Goal: Find specific page/section: Find specific page/section

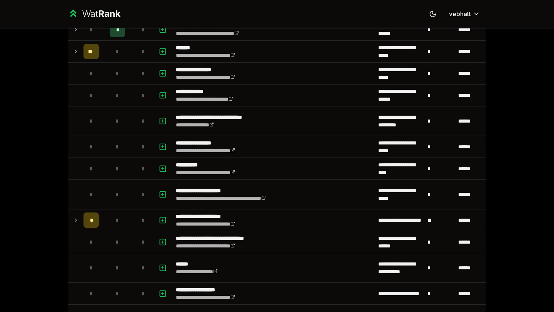
scroll to position [783, 0]
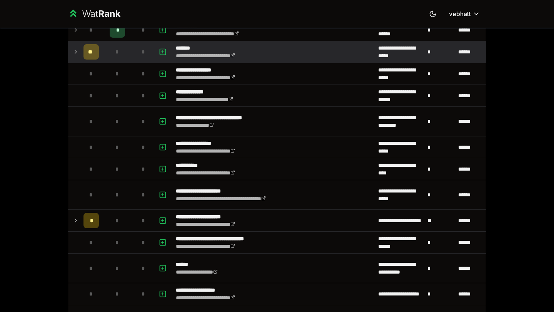
click at [78, 53] on icon at bounding box center [76, 51] width 6 height 9
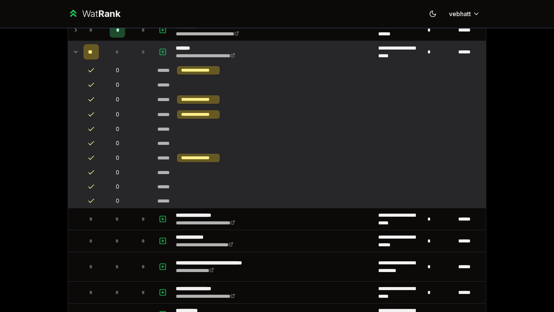
click at [75, 58] on td at bounding box center [74, 52] width 12 height 22
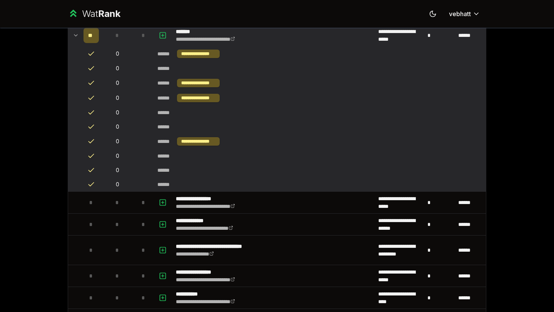
click at [72, 35] on td at bounding box center [74, 36] width 12 height 22
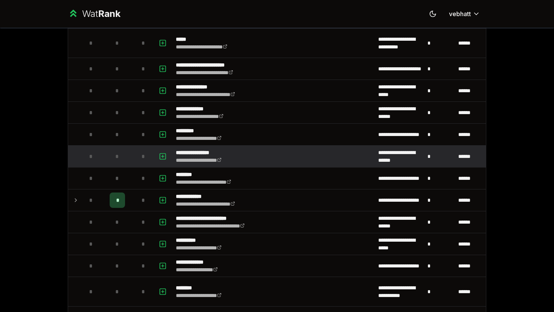
scroll to position [385, 0]
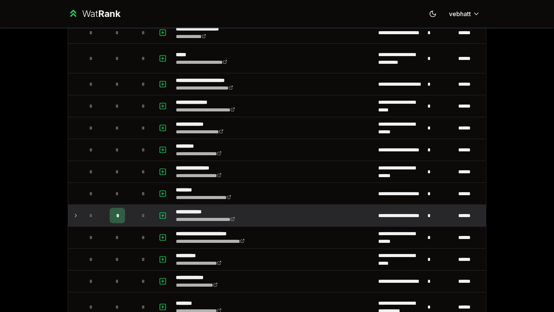
click at [73, 213] on icon at bounding box center [76, 215] width 6 height 9
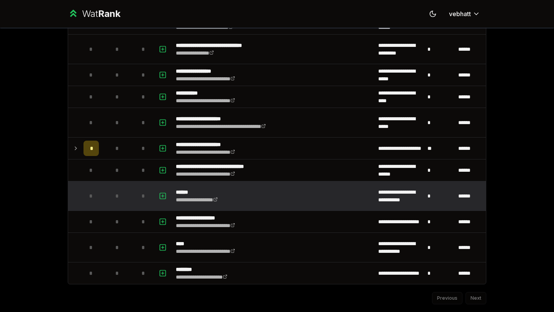
scroll to position [867, 0]
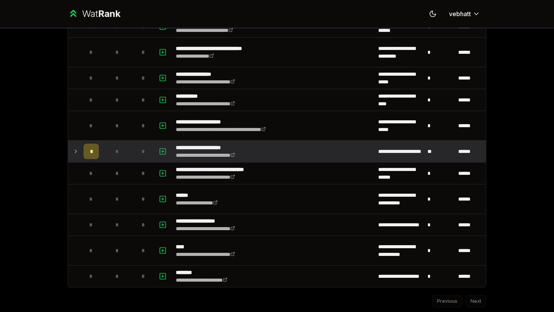
click at [69, 149] on td at bounding box center [74, 152] width 12 height 22
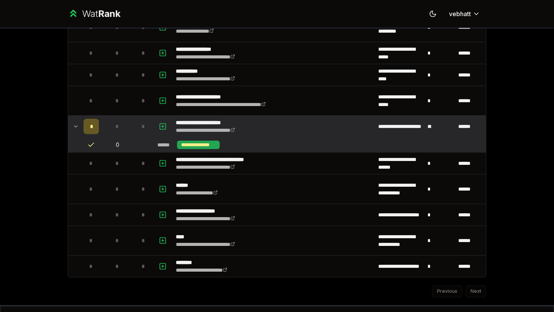
scroll to position [889, 0]
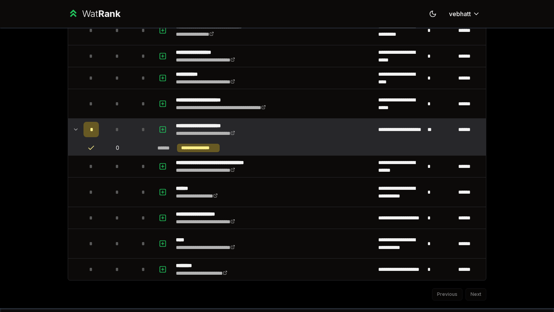
click at [76, 126] on icon at bounding box center [76, 129] width 6 height 9
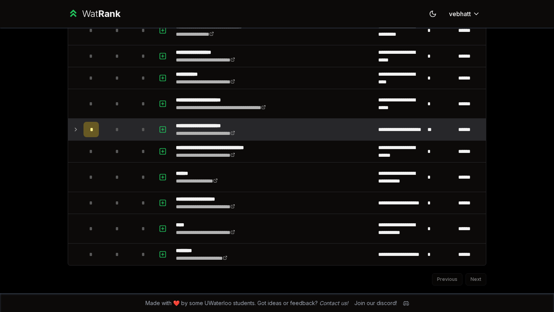
click at [74, 128] on icon at bounding box center [76, 129] width 6 height 9
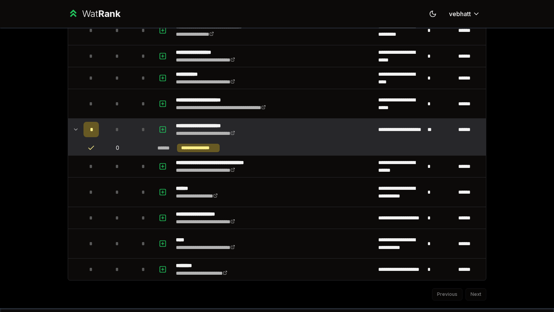
click at [74, 128] on icon at bounding box center [76, 129] width 6 height 9
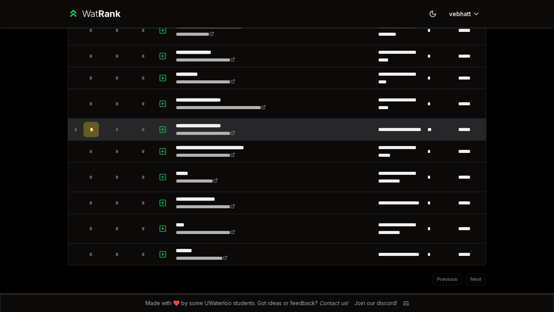
click at [74, 126] on icon at bounding box center [76, 129] width 6 height 9
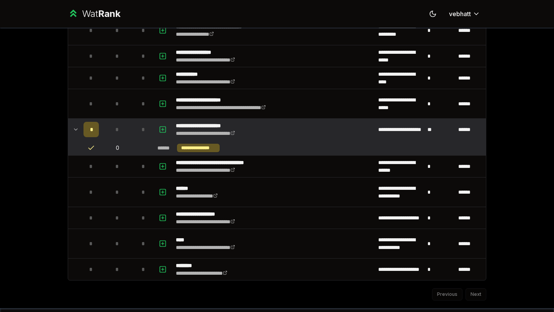
click at [74, 126] on icon at bounding box center [76, 129] width 6 height 9
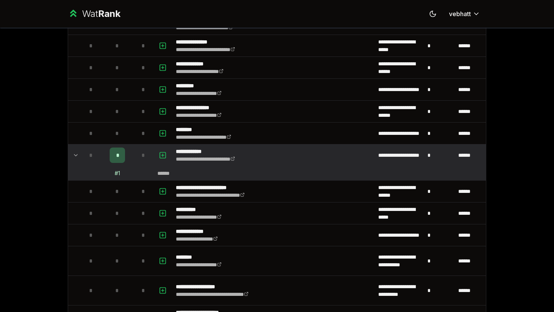
scroll to position [430, 0]
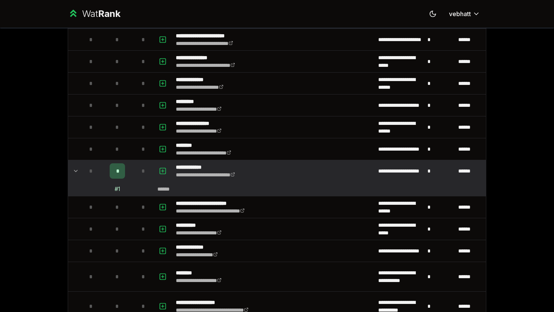
click at [74, 168] on icon at bounding box center [76, 171] width 6 height 9
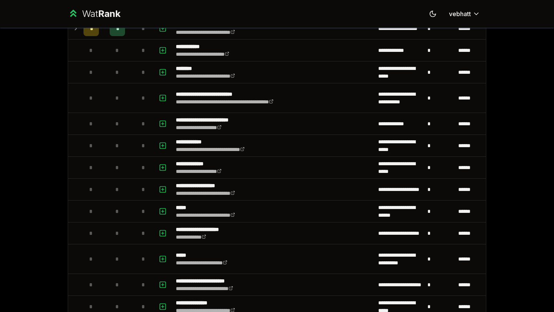
scroll to position [19, 0]
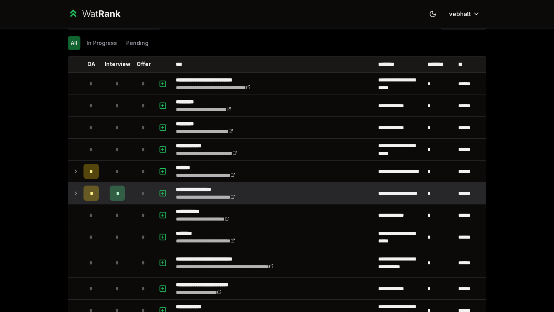
click at [74, 191] on icon at bounding box center [76, 193] width 6 height 9
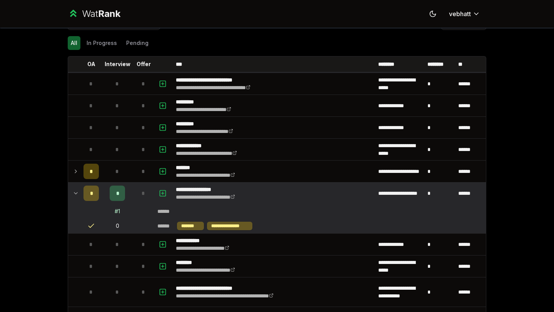
click at [73, 187] on td at bounding box center [74, 194] width 12 height 22
